Goal: Complete application form: Complete application form

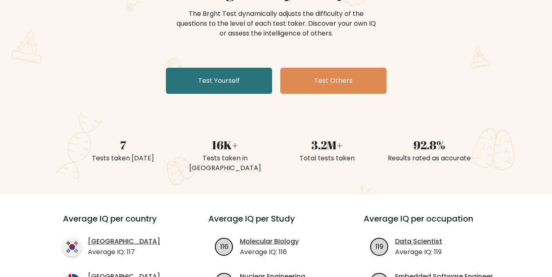
scroll to position [123, 0]
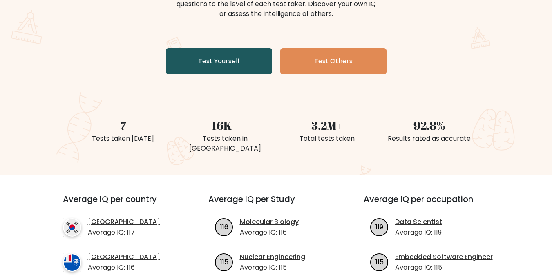
click at [228, 58] on link "Test Yourself" at bounding box center [219, 61] width 106 height 26
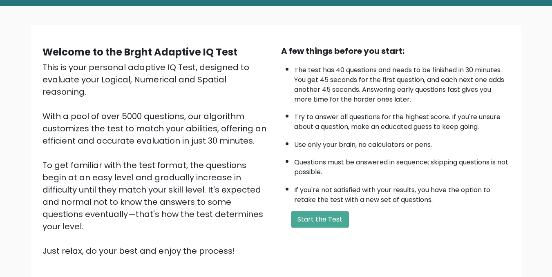
scroll to position [97, 0]
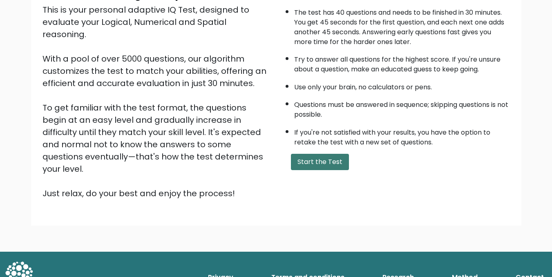
click at [320, 157] on button "Start the Test" at bounding box center [320, 162] width 58 height 16
click at [325, 156] on button "Start the Test" at bounding box center [320, 162] width 58 height 16
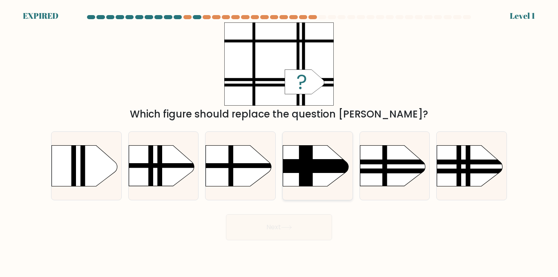
click at [327, 156] on rect at bounding box center [273, 136] width 181 height 138
click at [280, 141] on input "d." at bounding box center [279, 140] width 0 height 2
radio input "true"
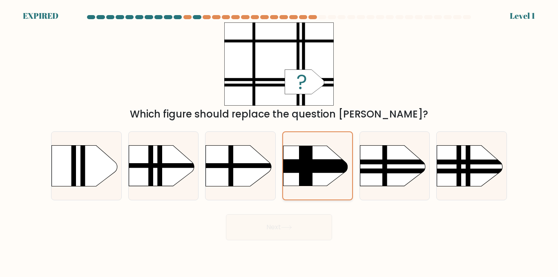
click at [328, 159] on rect at bounding box center [273, 137] width 179 height 136
click at [280, 141] on input "d." at bounding box center [279, 140] width 0 height 2
click at [468, 154] on rect at bounding box center [468, 136] width 4 height 139
click at [280, 141] on input "f." at bounding box center [279, 140] width 0 height 2
radio input "true"
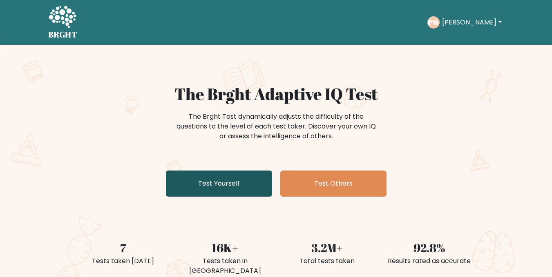
click at [228, 184] on link "Test Yourself" at bounding box center [219, 184] width 106 height 26
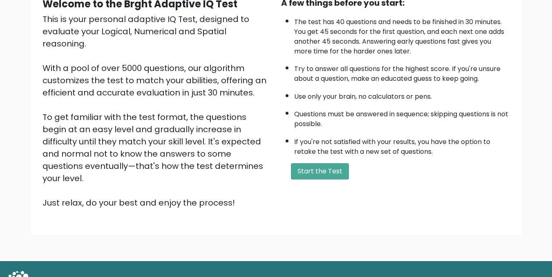
scroll to position [97, 0]
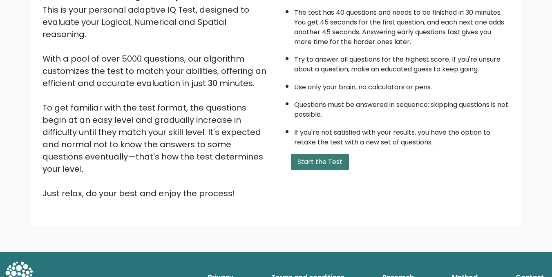
click at [304, 157] on button "Start the Test" at bounding box center [320, 162] width 58 height 16
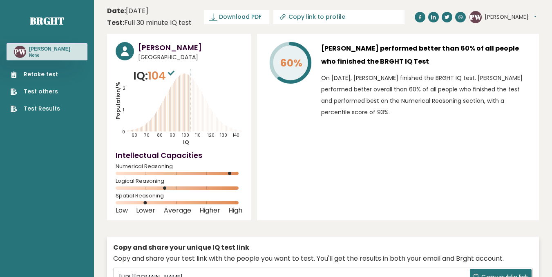
click at [44, 71] on link "Retake test" at bounding box center [35, 74] width 49 height 9
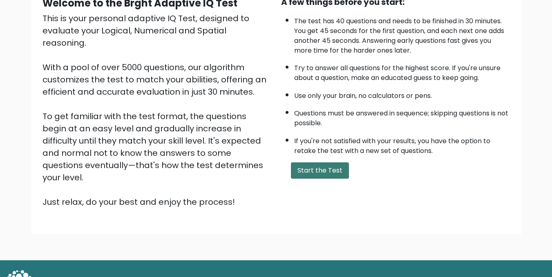
scroll to position [97, 0]
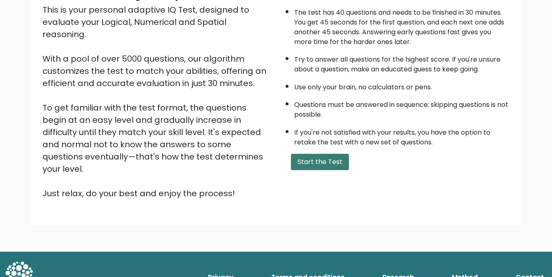
click at [324, 159] on button "Start the Test" at bounding box center [320, 162] width 58 height 16
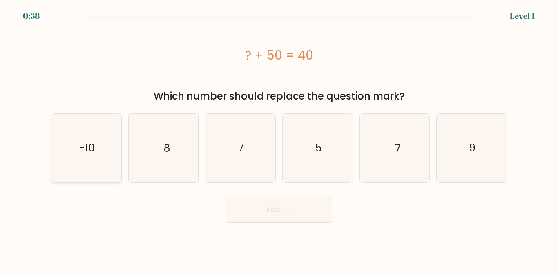
click at [91, 139] on icon "-10" at bounding box center [86, 148] width 68 height 68
click at [279, 139] on input "a. -10" at bounding box center [279, 140] width 0 height 2
radio input "true"
click at [267, 211] on button "Next" at bounding box center [279, 210] width 106 height 26
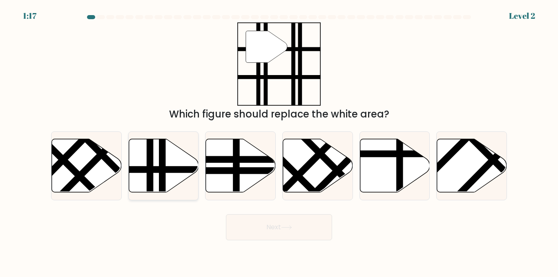
click at [162, 159] on line at bounding box center [162, 195] width 0 height 141
click at [279, 141] on input "b." at bounding box center [279, 140] width 0 height 2
radio input "true"
click at [277, 228] on button "Next" at bounding box center [279, 228] width 106 height 26
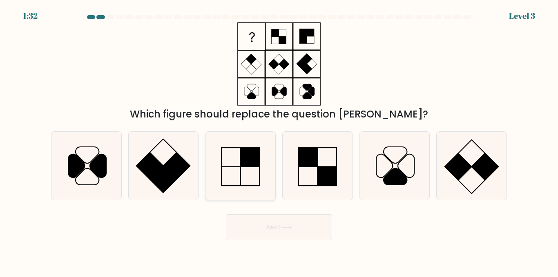
click at [236, 157] on icon at bounding box center [240, 166] width 68 height 68
click at [279, 141] on input "c." at bounding box center [279, 140] width 0 height 2
radio input "true"
click at [282, 224] on button "Next" at bounding box center [279, 228] width 106 height 26
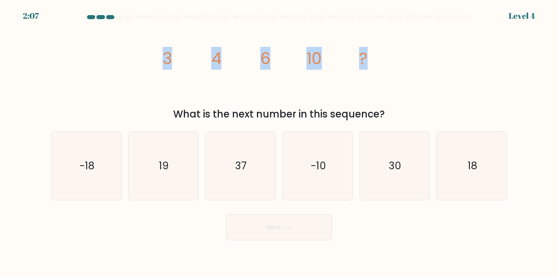
copy g "3 4 6 10 ?"
drag, startPoint x: 148, startPoint y: 56, endPoint x: 346, endPoint y: 51, distance: 197.9
click at [378, 61] on div "image/svg+xml 3 4 6 10 ? What is the next number in this sequence?" at bounding box center [279, 71] width 466 height 99
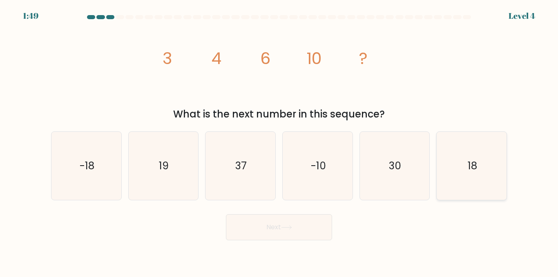
click at [459, 161] on icon "18" at bounding box center [472, 166] width 68 height 68
click at [280, 141] on input "f. 18" at bounding box center [279, 140] width 0 height 2
radio input "true"
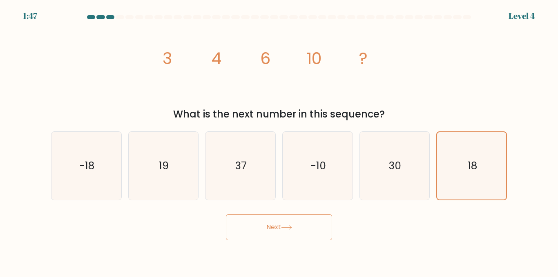
click at [289, 227] on icon at bounding box center [286, 228] width 11 height 4
click at [273, 223] on button "Next" at bounding box center [279, 228] width 106 height 26
click at [294, 220] on button "Next" at bounding box center [279, 228] width 106 height 26
click at [280, 224] on button "Next" at bounding box center [279, 228] width 106 height 26
click at [282, 226] on button "Next" at bounding box center [279, 228] width 106 height 26
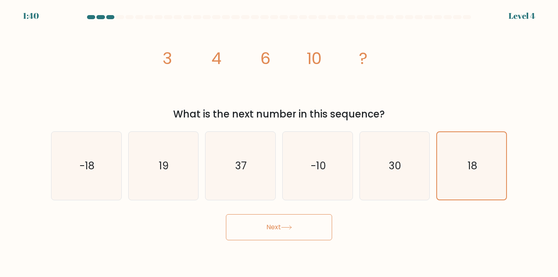
click at [281, 222] on button "Next" at bounding box center [279, 228] width 106 height 26
click at [281, 216] on button "Next" at bounding box center [279, 228] width 106 height 26
click at [282, 221] on button "Next" at bounding box center [279, 228] width 106 height 26
click at [280, 227] on button "Next" at bounding box center [279, 228] width 106 height 26
click at [275, 226] on button "Next" at bounding box center [279, 228] width 106 height 26
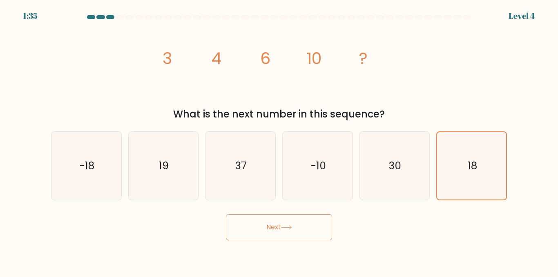
click at [274, 226] on button "Next" at bounding box center [279, 228] width 106 height 26
click at [274, 225] on button "Next" at bounding box center [279, 228] width 106 height 26
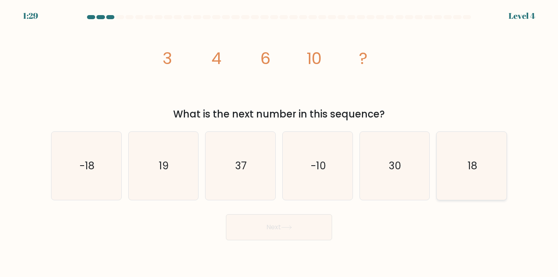
click at [466, 163] on icon "18" at bounding box center [472, 166] width 68 height 68
click at [280, 141] on input "f. 18" at bounding box center [279, 140] width 0 height 2
radio input "true"
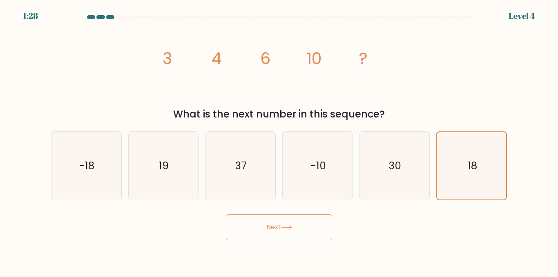
click at [280, 224] on button "Next" at bounding box center [279, 228] width 106 height 26
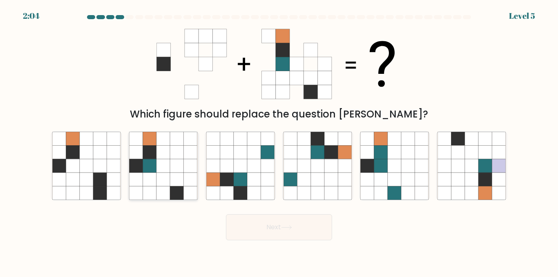
click at [158, 159] on icon at bounding box center [163, 152] width 13 height 13
click at [279, 141] on input "b." at bounding box center [279, 140] width 0 height 2
radio input "true"
click at [288, 229] on icon at bounding box center [286, 228] width 11 height 4
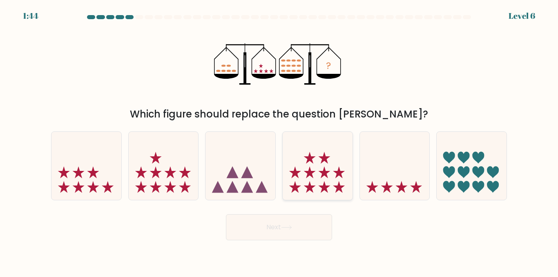
drag, startPoint x: 316, startPoint y: 164, endPoint x: 320, endPoint y: 169, distance: 6.7
click at [317, 164] on icon at bounding box center [318, 166] width 70 height 58
click at [280, 141] on input "d." at bounding box center [279, 140] width 0 height 2
radio input "true"
click at [299, 220] on button "Next" at bounding box center [279, 228] width 106 height 26
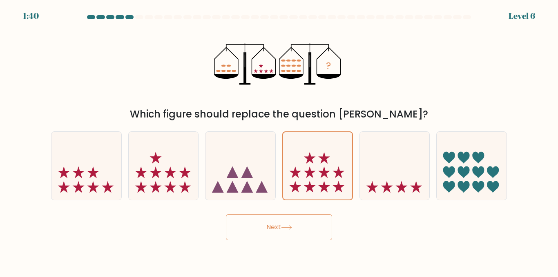
click at [288, 224] on button "Next" at bounding box center [279, 228] width 106 height 26
click at [280, 227] on button "Next" at bounding box center [279, 228] width 106 height 26
click at [269, 226] on button "Next" at bounding box center [279, 228] width 106 height 26
click at [261, 224] on button "Next" at bounding box center [279, 228] width 106 height 26
click at [277, 224] on button "Next" at bounding box center [279, 228] width 106 height 26
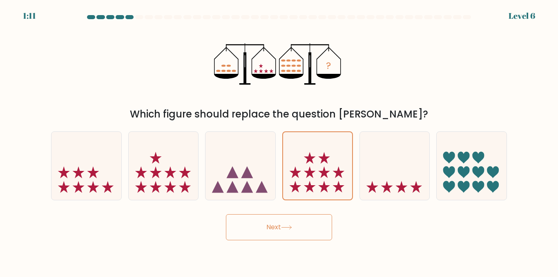
click at [277, 224] on button "Next" at bounding box center [279, 228] width 106 height 26
click at [271, 224] on button "Next" at bounding box center [279, 228] width 106 height 26
click at [286, 226] on icon at bounding box center [286, 228] width 11 height 4
click at [285, 223] on button "Next" at bounding box center [279, 228] width 106 height 26
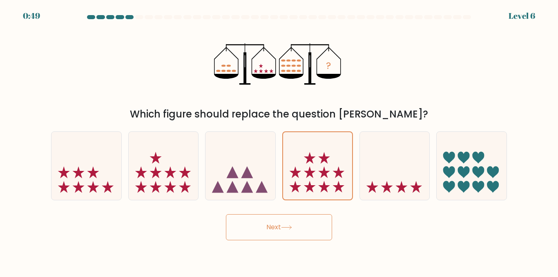
click at [285, 223] on button "Next" at bounding box center [279, 228] width 106 height 26
